Goal: Information Seeking & Learning: Learn about a topic

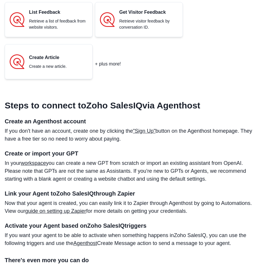
scroll to position [351, 0]
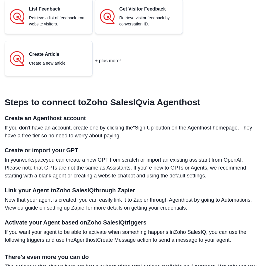
click at [144, 128] on link ""Sign Up"" at bounding box center [144, 128] width 23 height 6
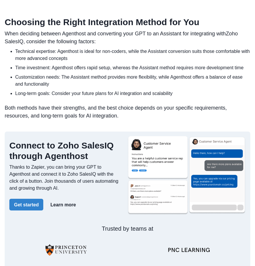
scroll to position [900, 0]
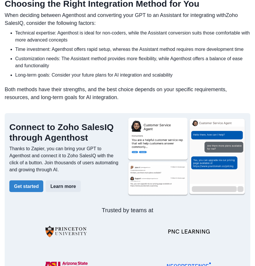
drag, startPoint x: 62, startPoint y: 186, endPoint x: 68, endPoint y: 186, distance: 6.1
click at [62, 186] on button "Learn more" at bounding box center [63, 186] width 35 height 12
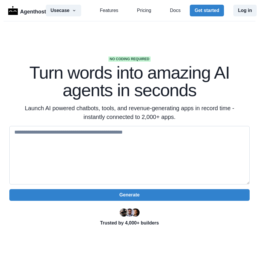
click at [85, 136] on textarea at bounding box center [129, 155] width 241 height 59
click at [137, 10] on link "Pricing" at bounding box center [144, 10] width 14 height 7
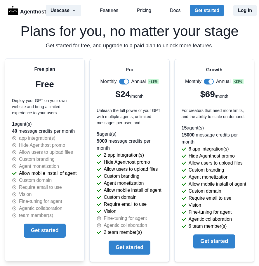
scroll to position [1338, 0]
